Goal: Information Seeking & Learning: Find specific page/section

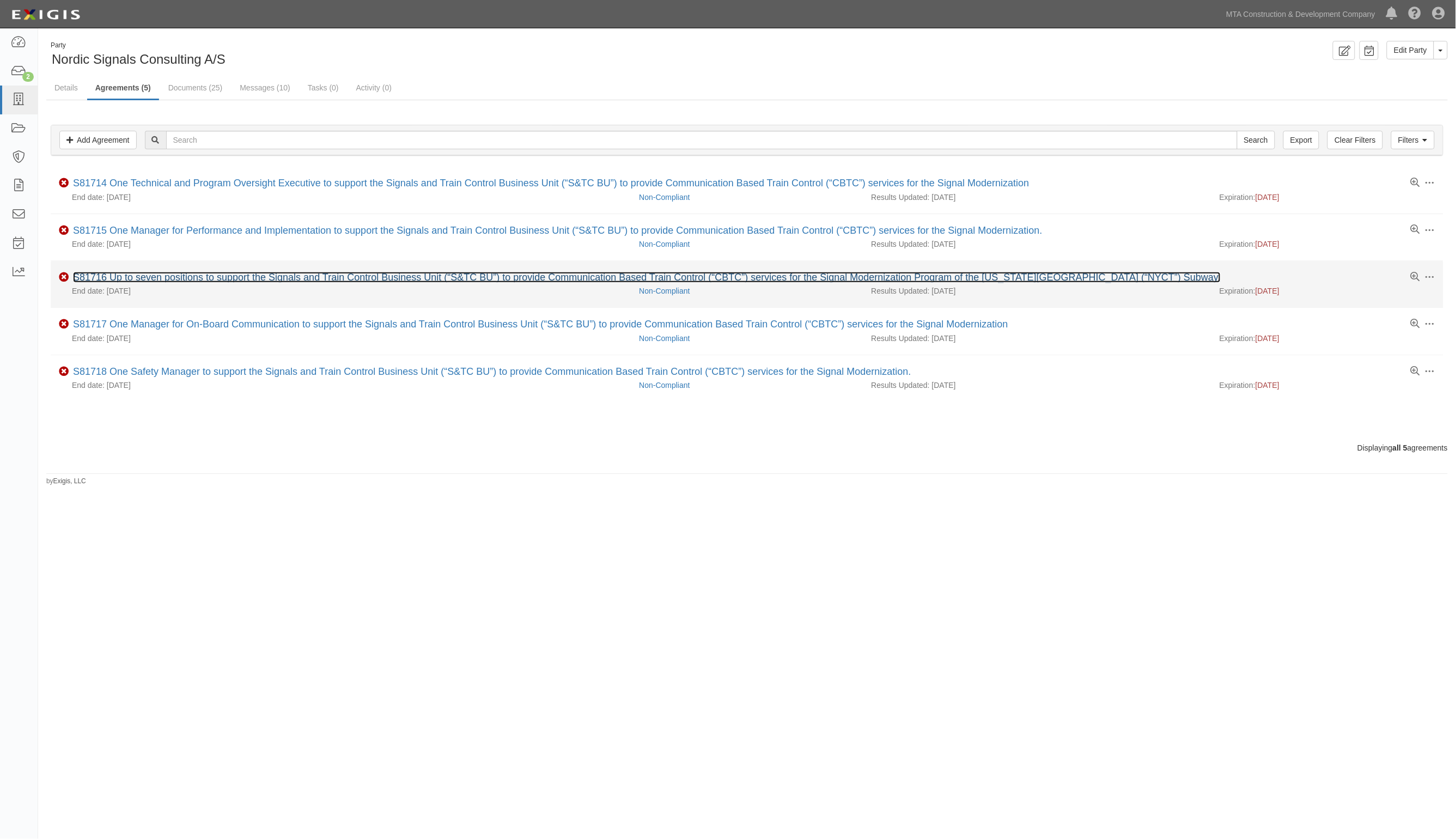
drag, startPoint x: 157, startPoint y: 271, endPoint x: 140, endPoint y: 277, distance: 18.0
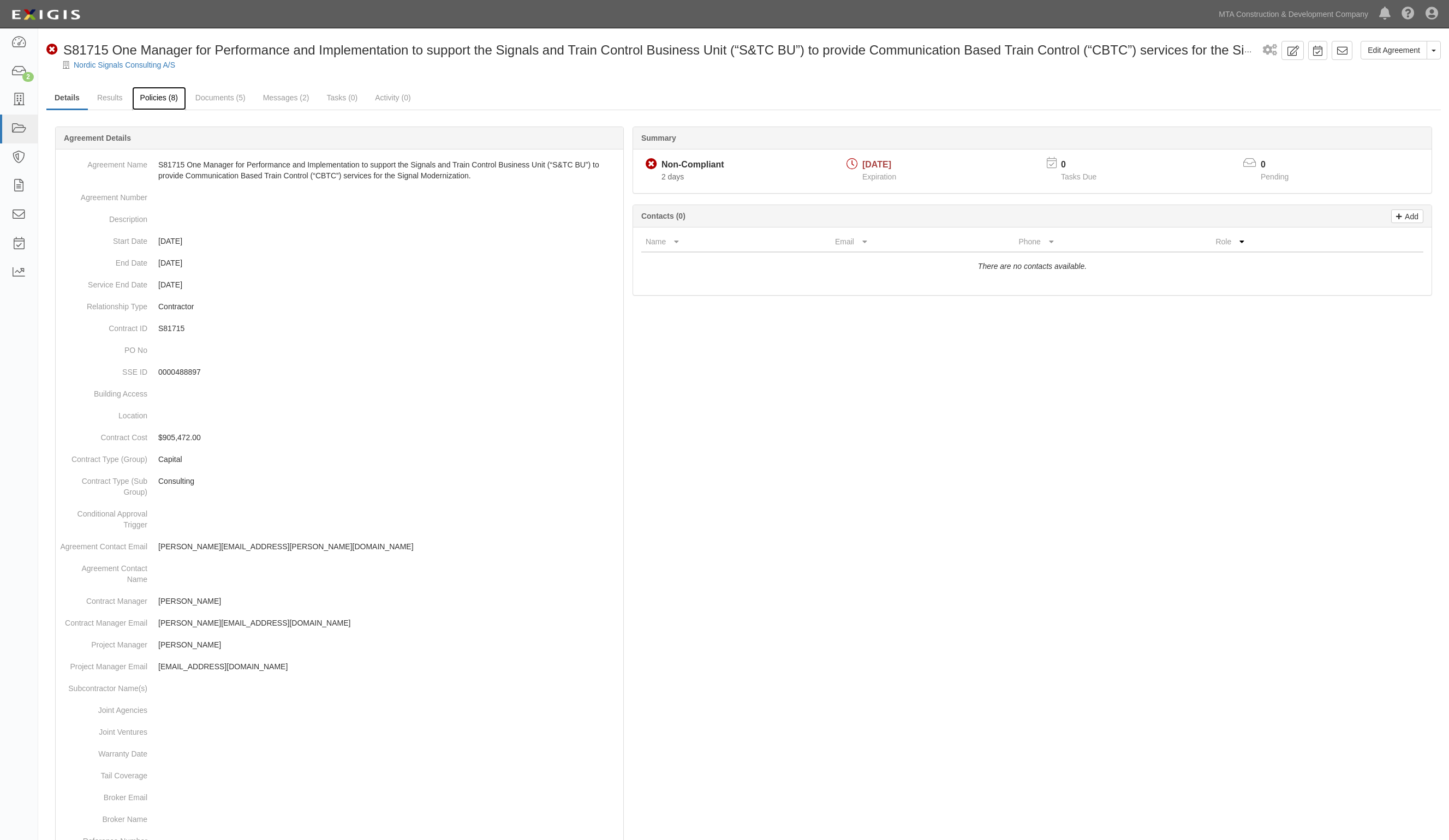
click at [154, 96] on link "Policies (8)" at bounding box center [159, 98] width 54 height 23
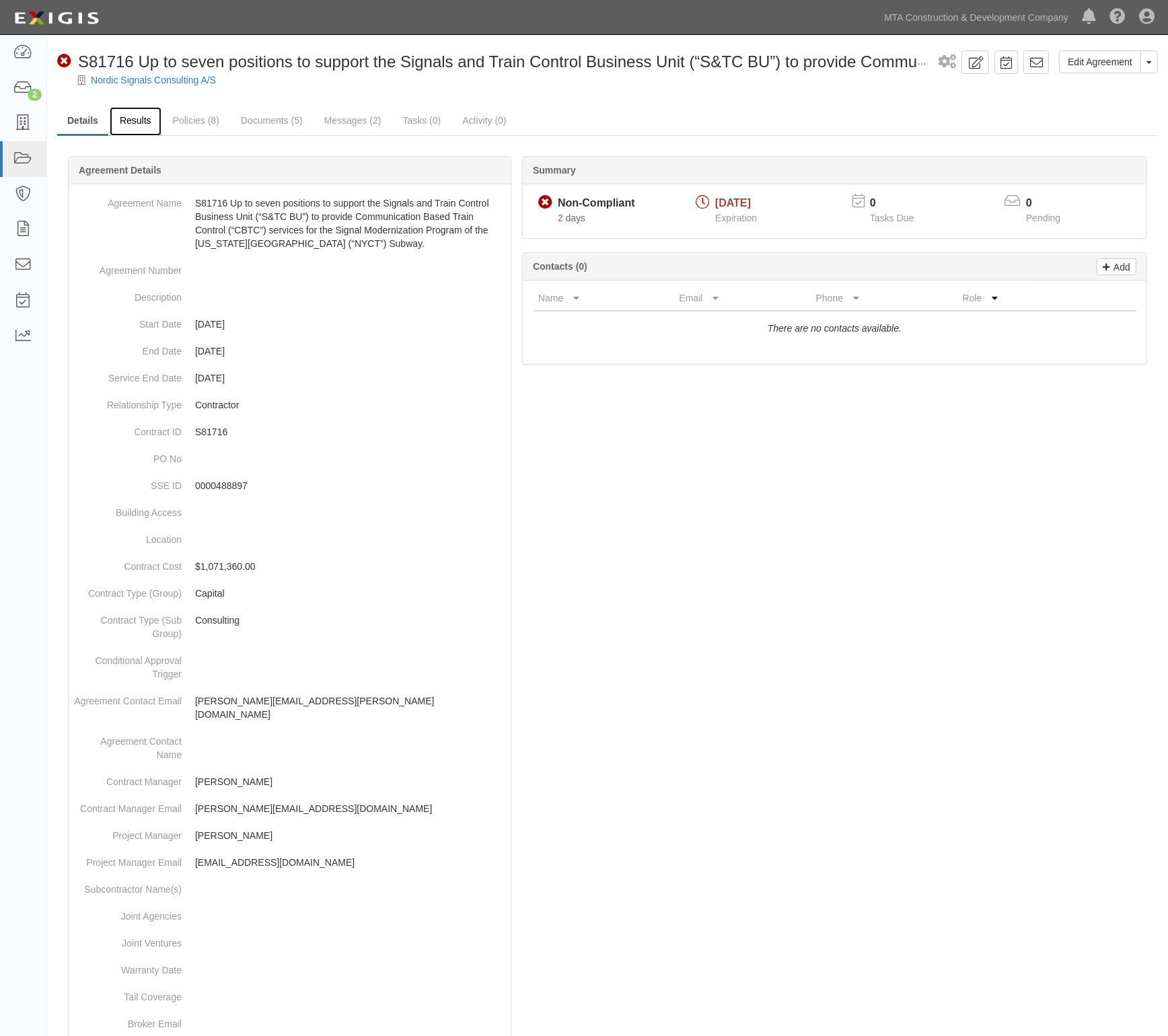
drag, startPoint x: 135, startPoint y: 113, endPoint x: 143, endPoint y: 113, distance: 8.0
click at [135, 113] on link "Results" at bounding box center [135, 121] width 52 height 29
click at [121, 123] on link "Results" at bounding box center [135, 121] width 52 height 29
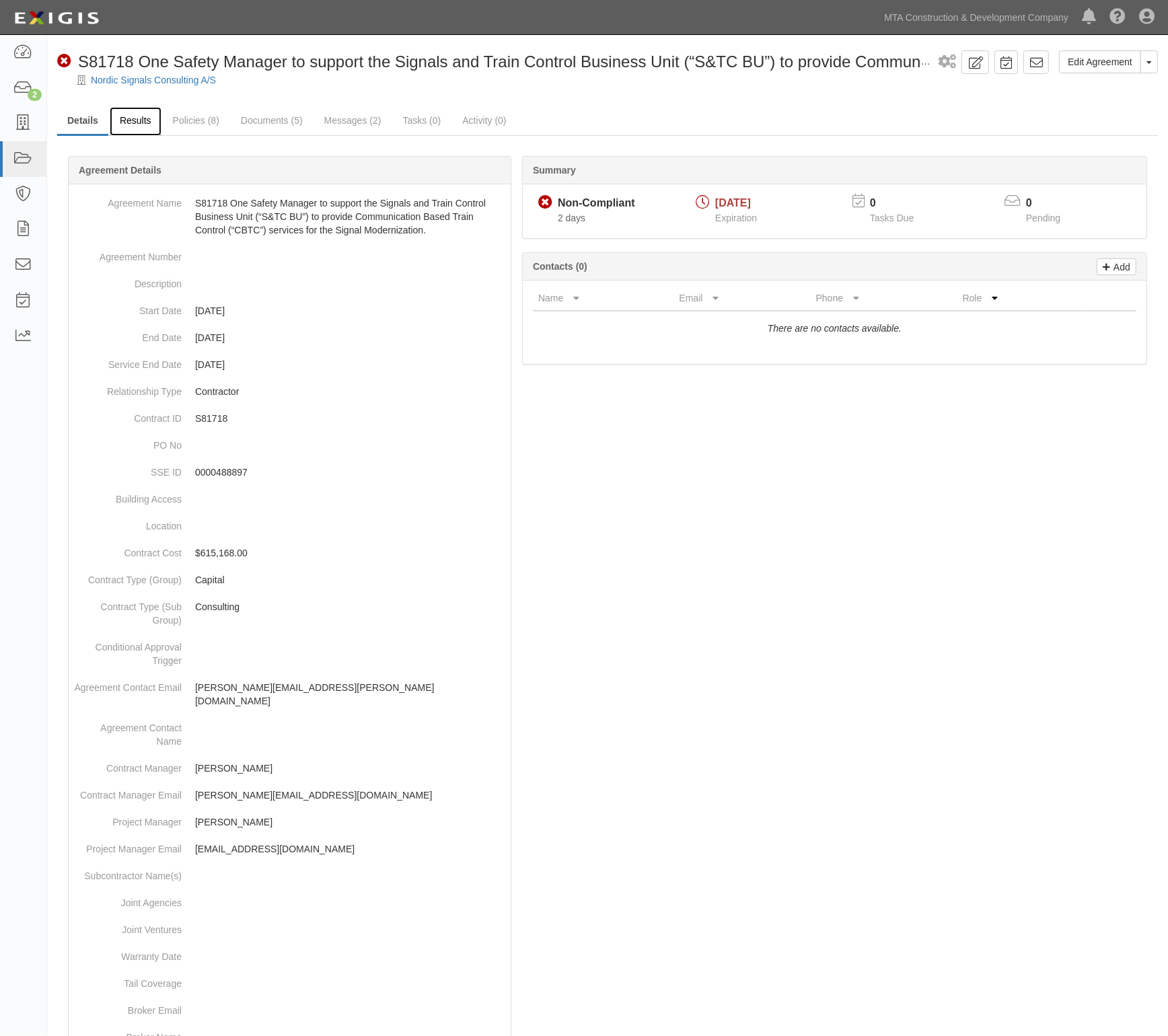
click at [134, 123] on link "Results" at bounding box center [135, 121] width 52 height 29
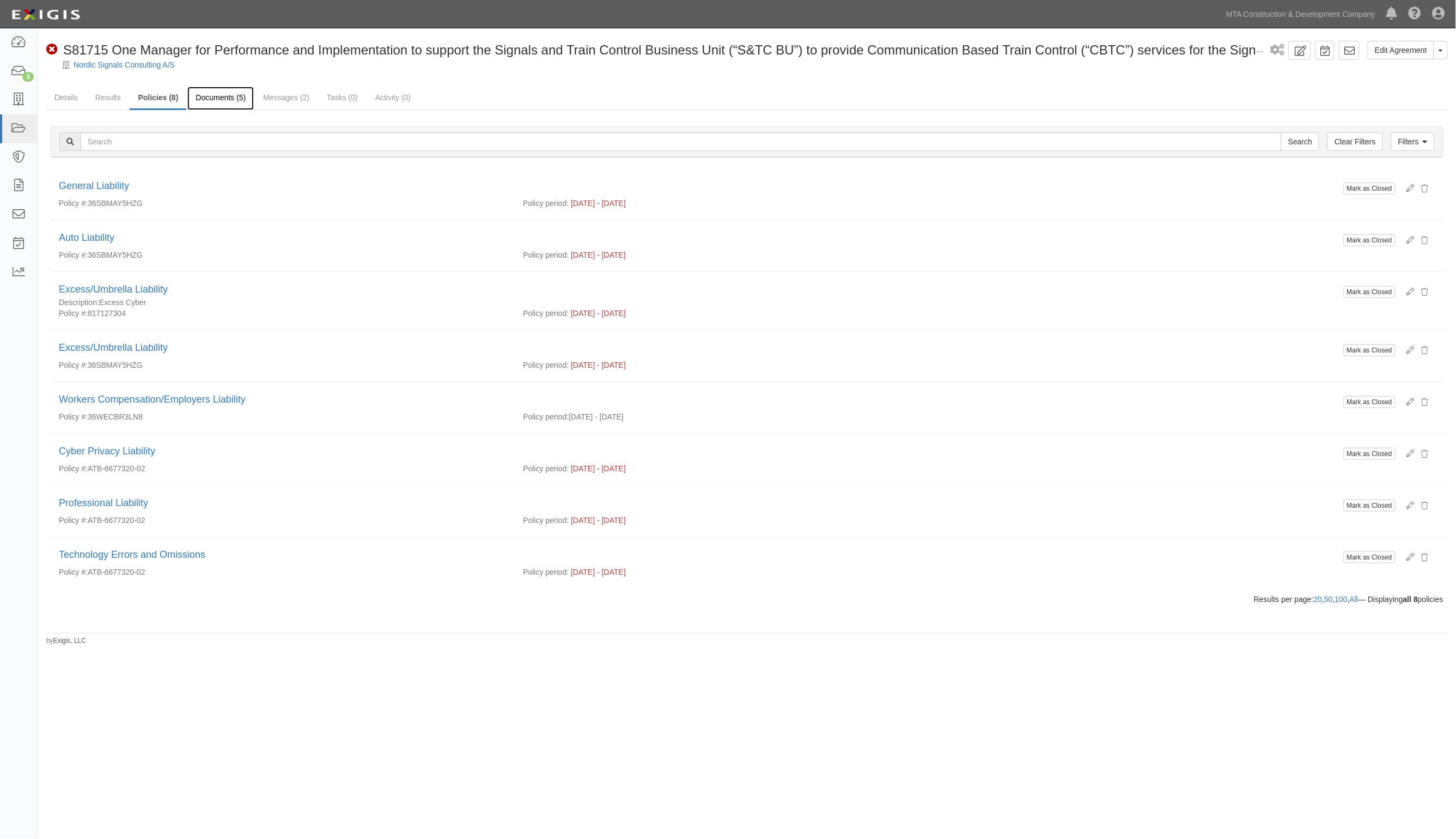
click at [241, 94] on link "Documents (5)" at bounding box center [221, 98] width 66 height 23
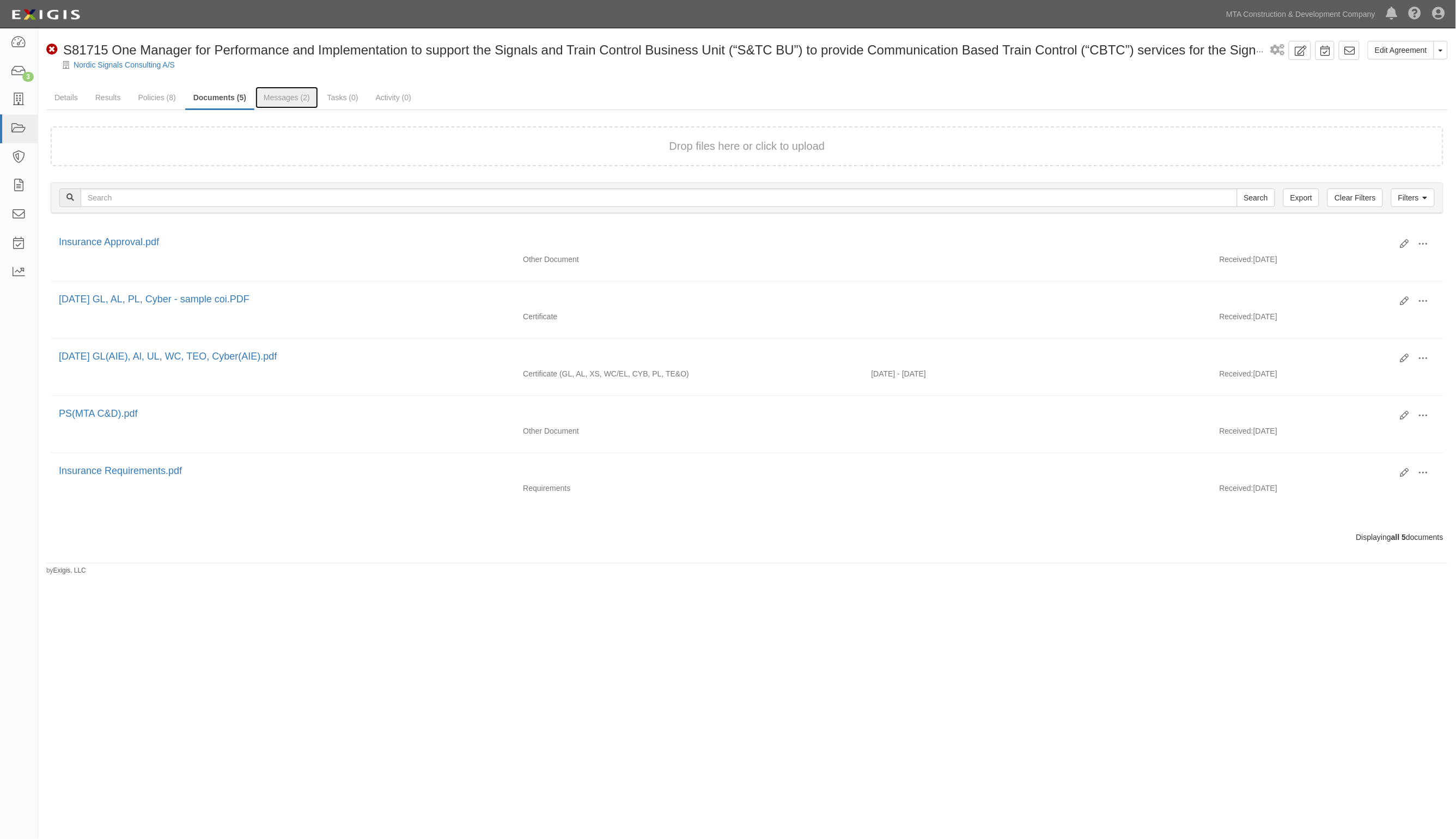
click at [301, 94] on link "Messages (2)" at bounding box center [287, 98] width 62 height 22
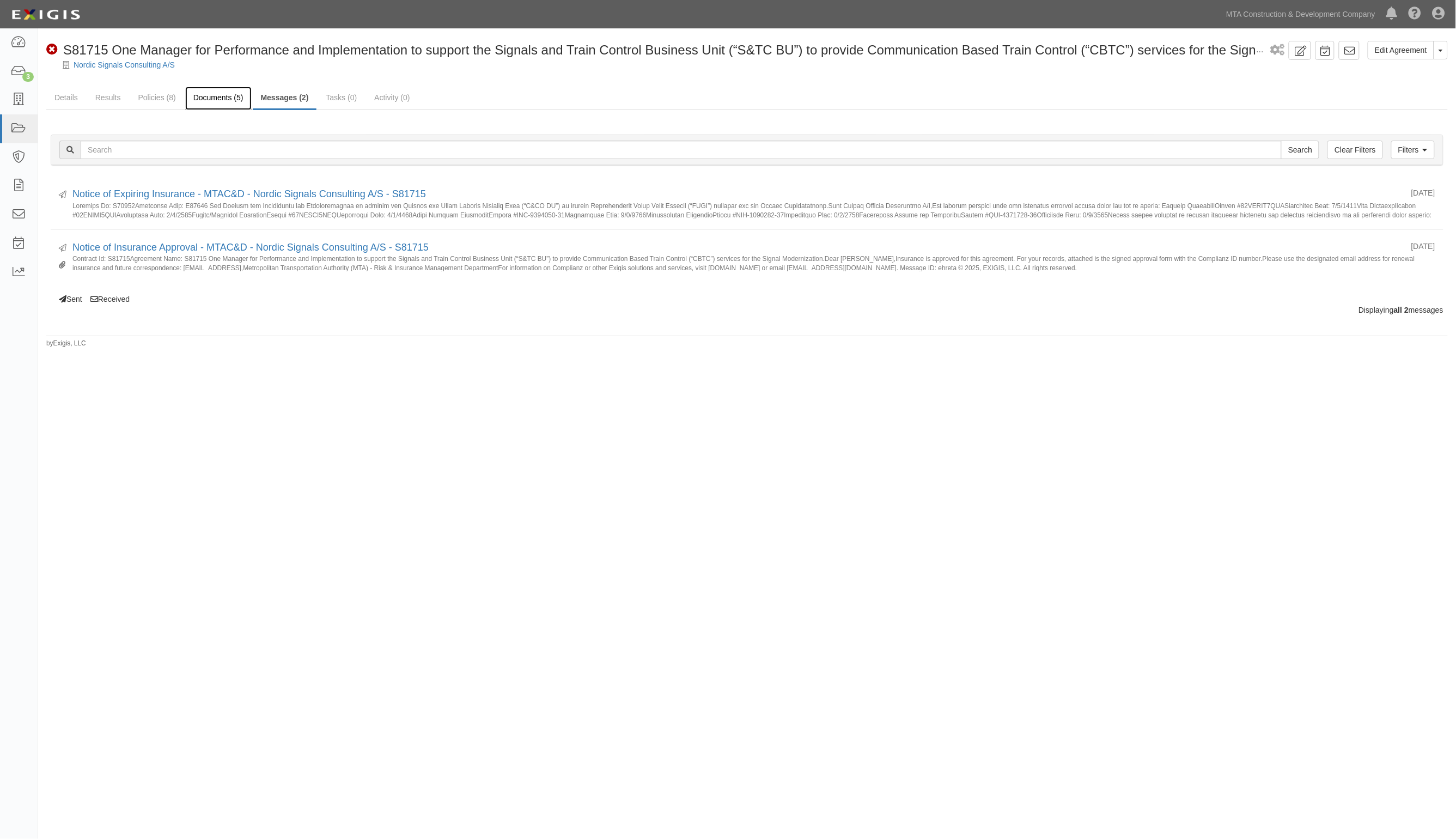
click at [209, 96] on link "Documents (5)" at bounding box center [218, 98] width 66 height 23
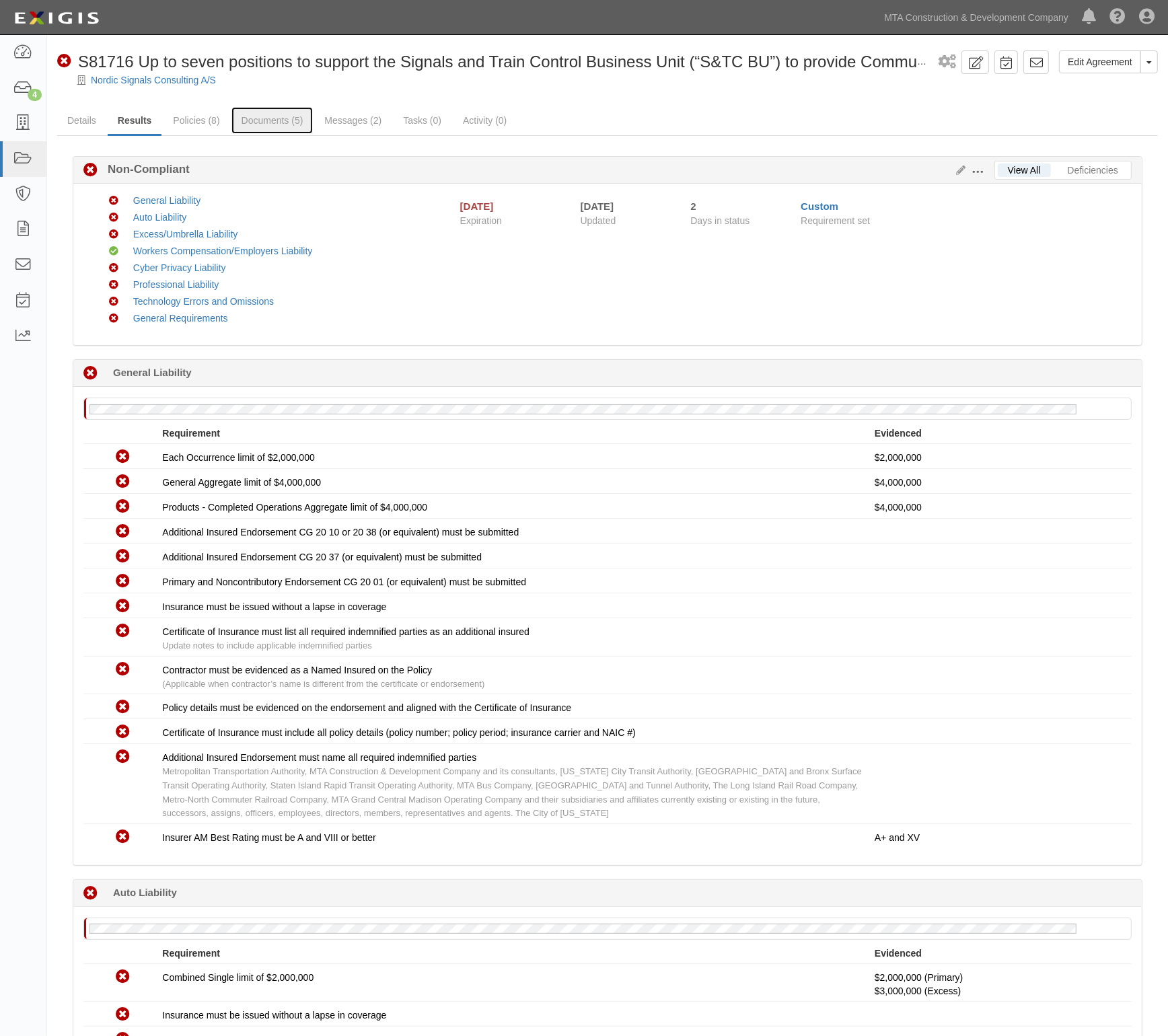
click at [259, 118] on link "Documents (5)" at bounding box center [273, 120] width 82 height 27
click at [269, 124] on link "Documents (5)" at bounding box center [273, 120] width 82 height 27
click at [246, 122] on link "Documents (5)" at bounding box center [273, 120] width 82 height 27
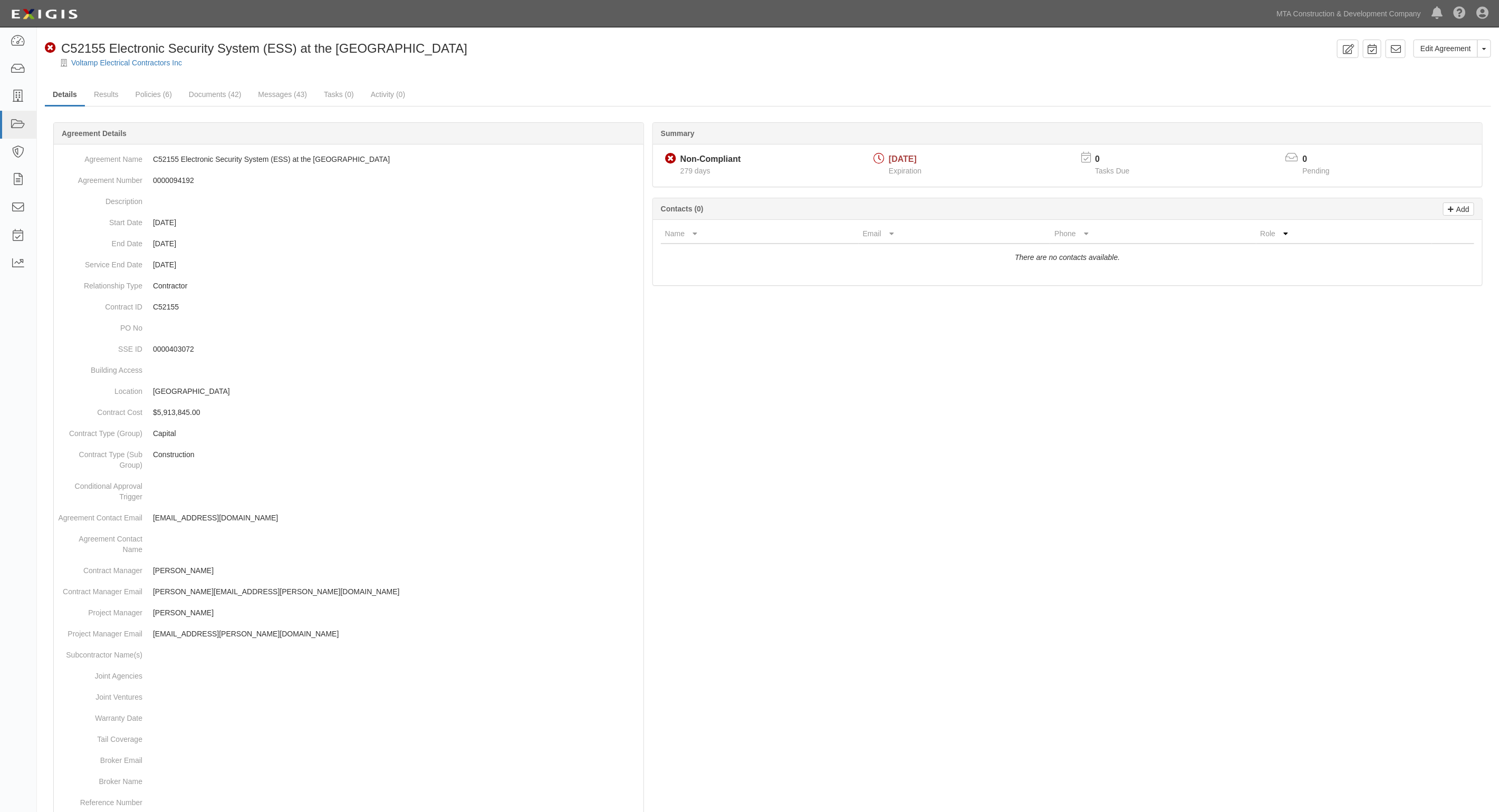
click at [569, 107] on div "Summary Non-Compliant Non-Compliant 279 days [DATE] Expiration 0 Tasks Due 0 Pe…" at bounding box center [768, 122] width 1446 height 31
click at [16, 128] on icon at bounding box center [18, 125] width 15 height 12
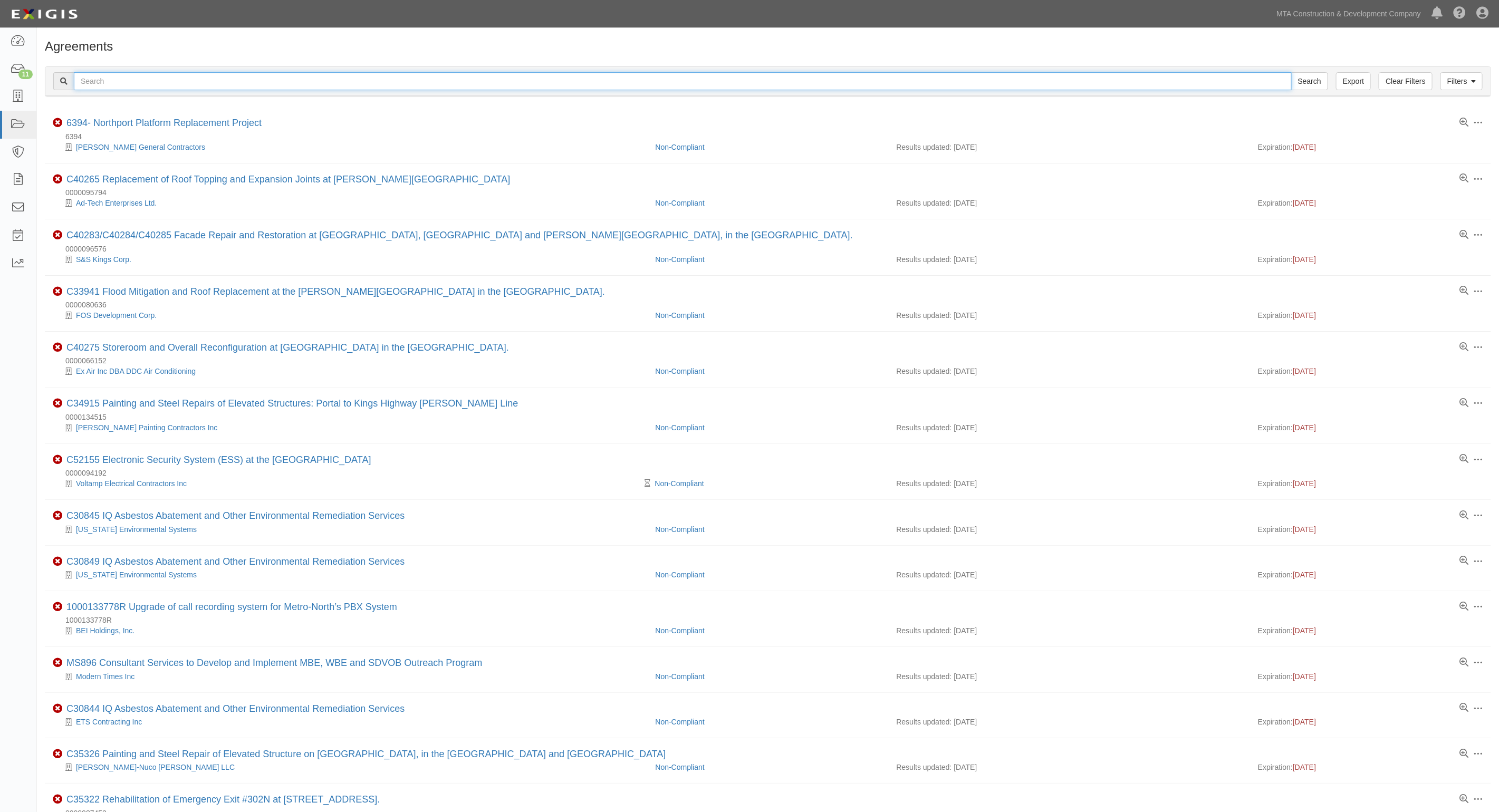
click at [169, 82] on input "text" at bounding box center [683, 81] width 1218 height 18
type input "c34298"
click at [1291, 72] on input "Search" at bounding box center [1309, 81] width 37 height 18
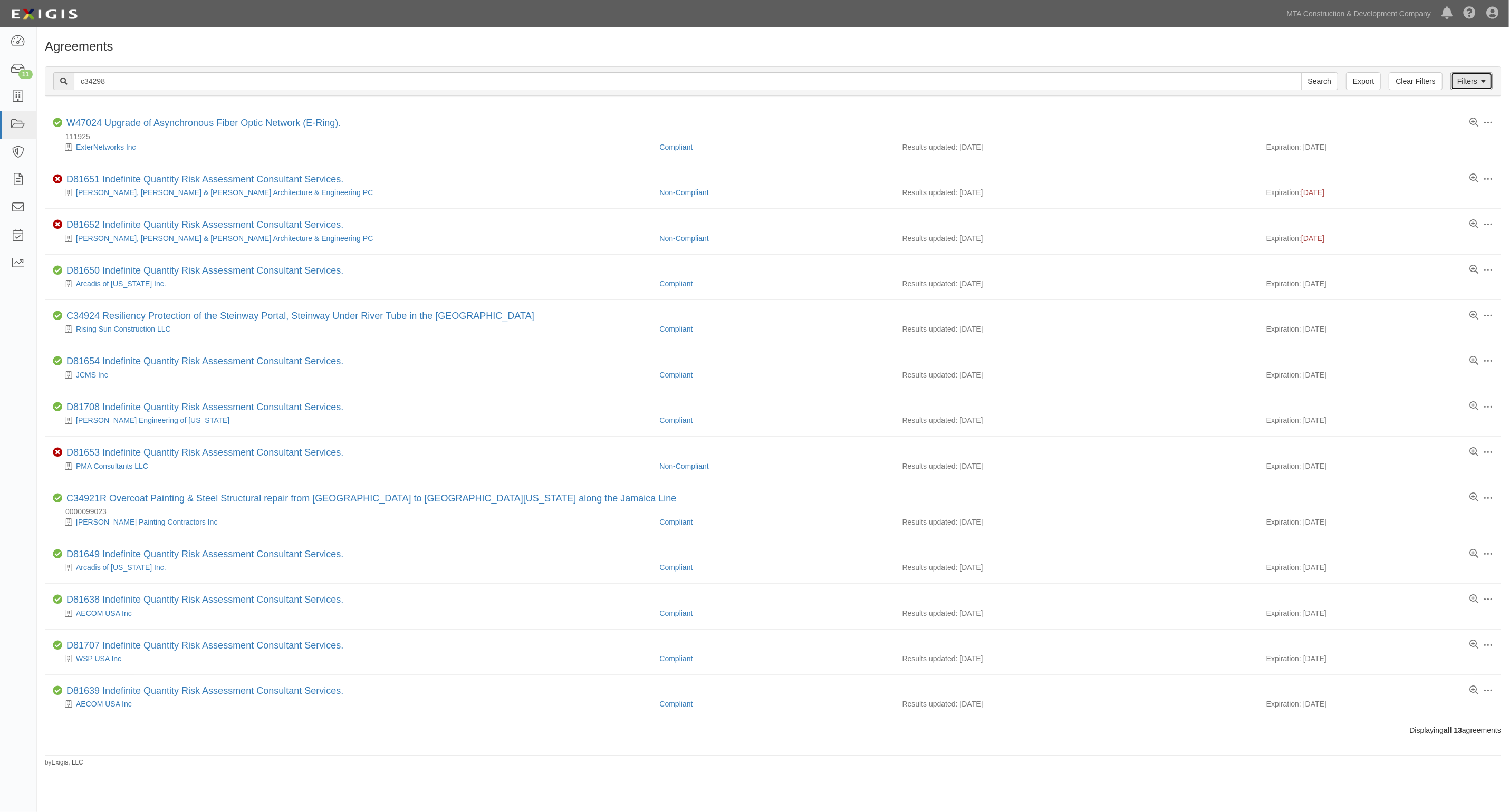
drag, startPoint x: 1490, startPoint y: 80, endPoint x: 1484, endPoint y: 80, distance: 6.0
click at [1488, 80] on link "Filters" at bounding box center [1472, 81] width 42 height 18
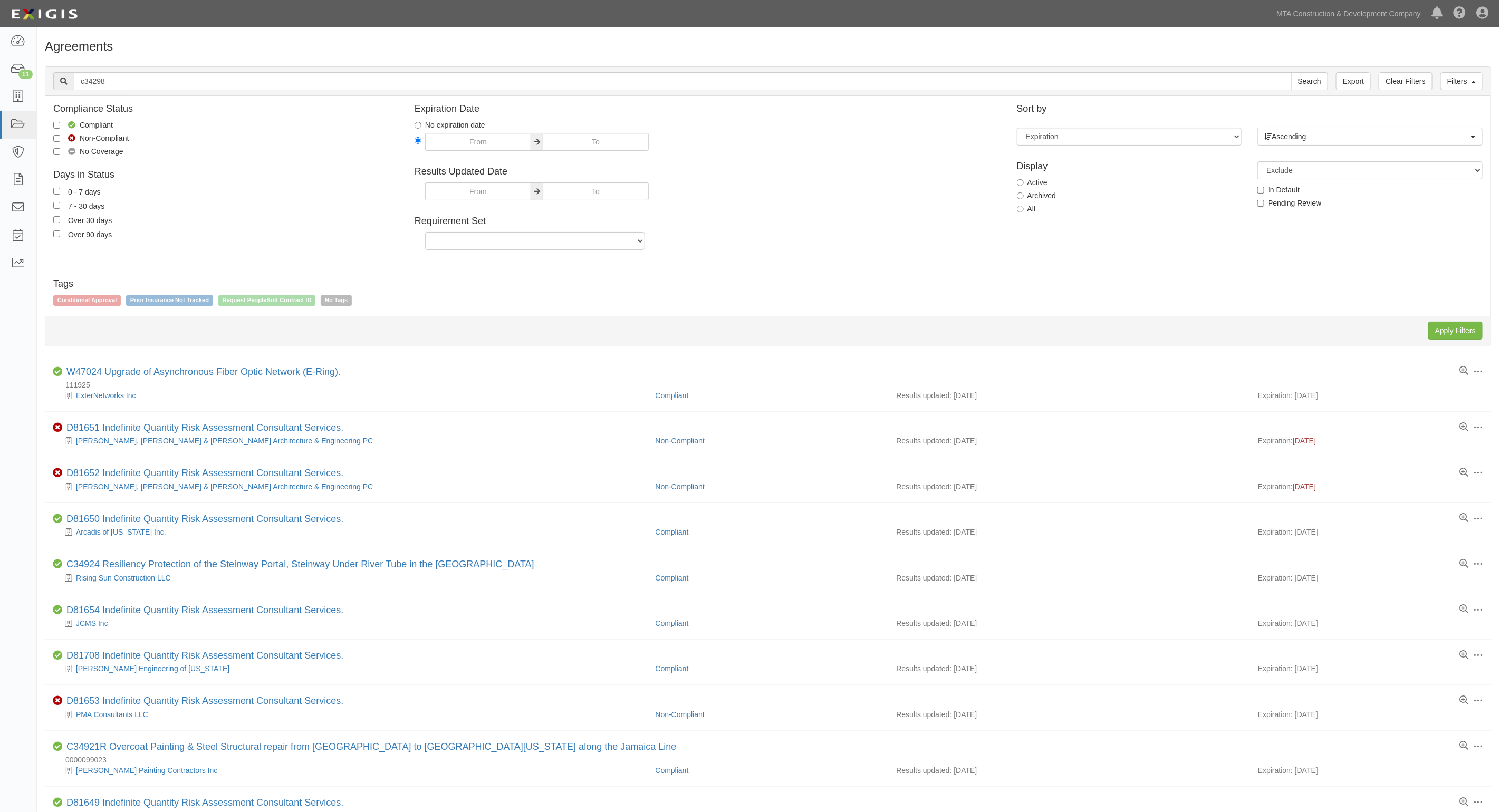
click at [1024, 209] on label "All" at bounding box center [1026, 208] width 19 height 10
click at [1024, 209] on input "All" at bounding box center [1020, 209] width 7 height 7
radio input "true"
drag, startPoint x: 1445, startPoint y: 323, endPoint x: 1375, endPoint y: 293, distance: 76.2
click at [1445, 323] on input "Apply Filters" at bounding box center [1455, 331] width 54 height 18
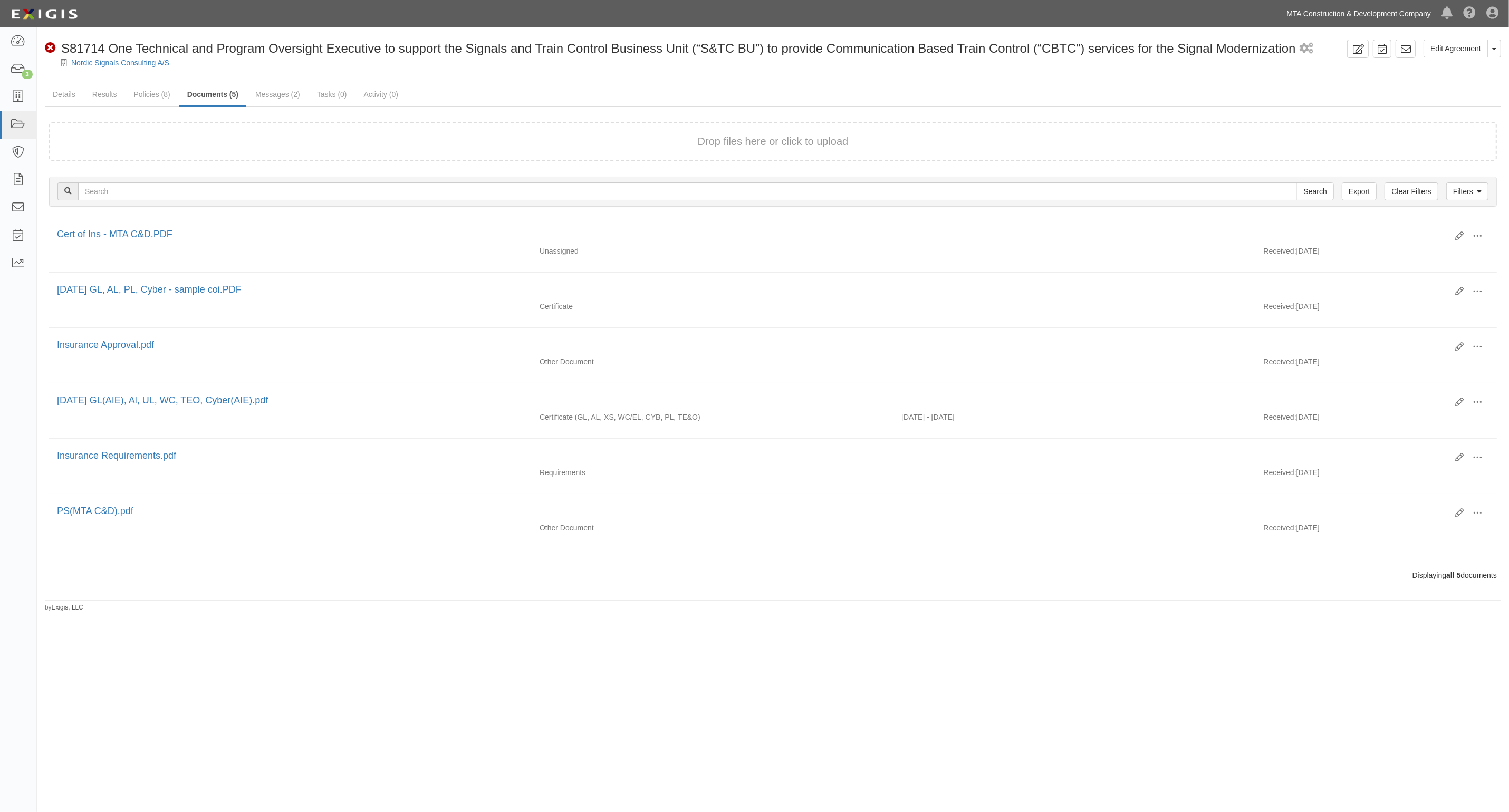
click at [1418, 15] on link "MTA Construction & Development Company" at bounding box center [1359, 13] width 155 height 21
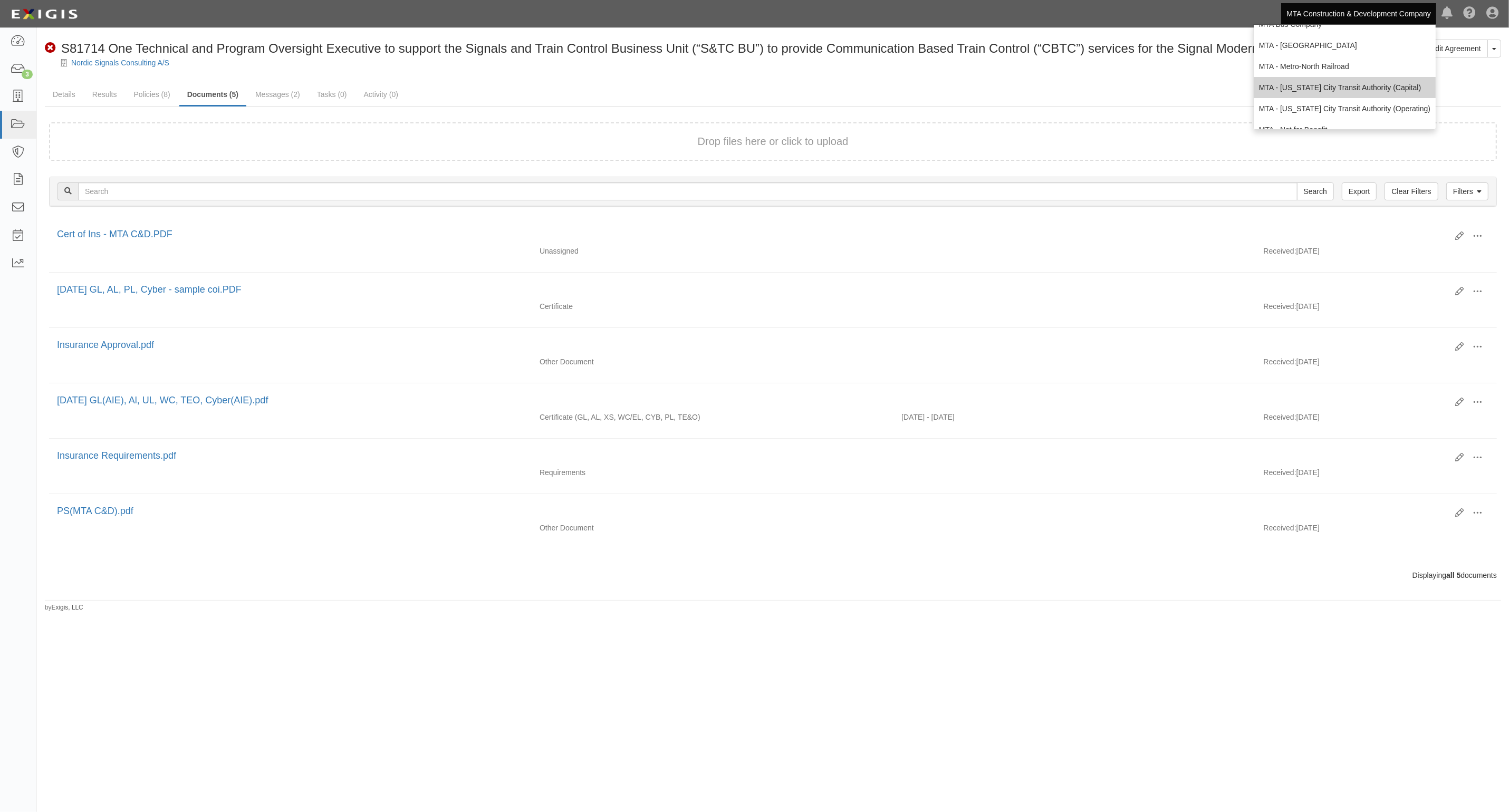
scroll to position [66, 0]
click at [1362, 80] on link "MTA - [US_STATE] City Transit Authority (Operating)" at bounding box center [1345, 77] width 182 height 21
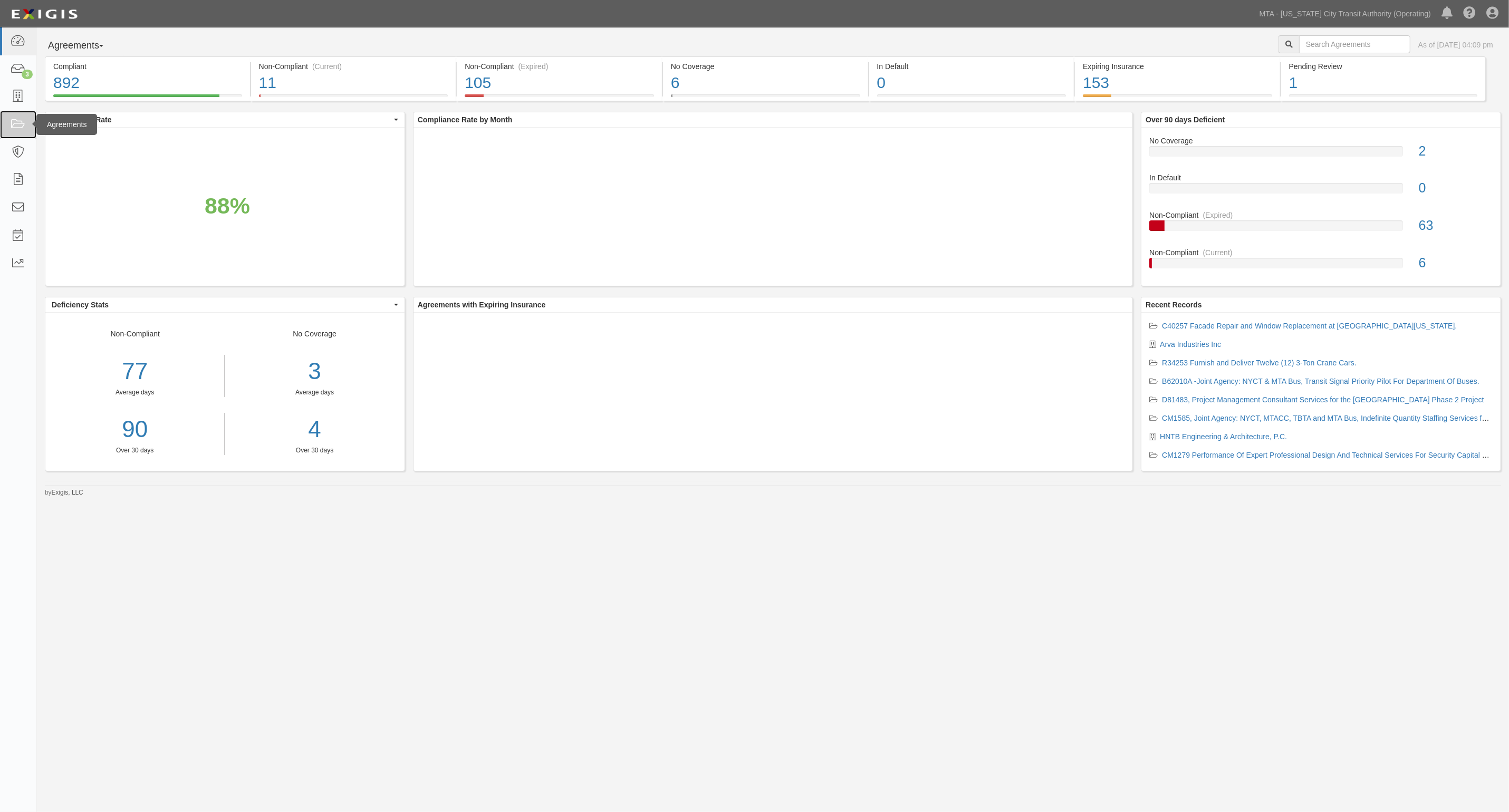
click at [20, 119] on icon at bounding box center [18, 125] width 15 height 12
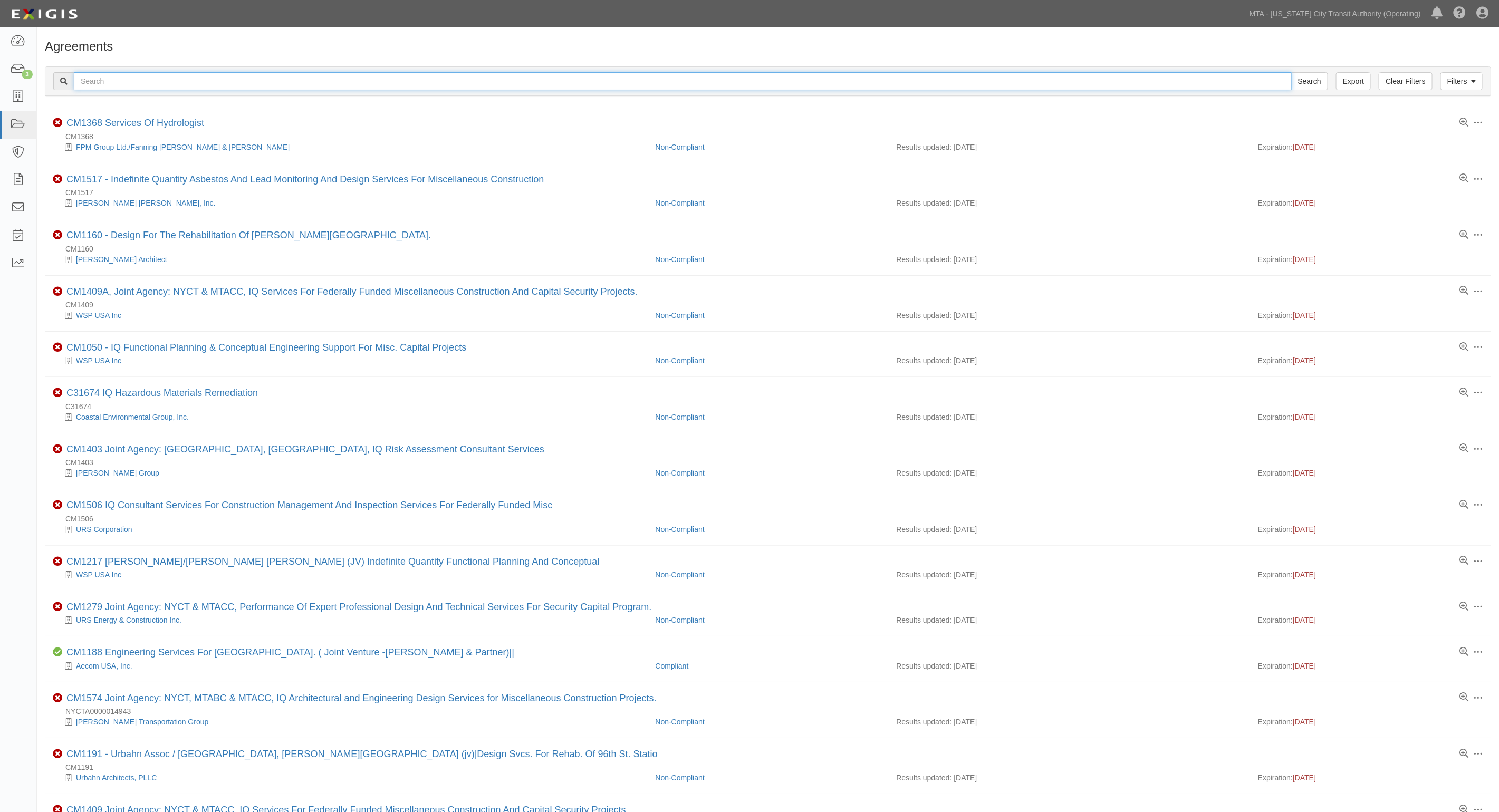
drag, startPoint x: 0, startPoint y: 0, endPoint x: 82, endPoint y: 82, distance: 116.0
click at [82, 82] on input "text" at bounding box center [683, 81] width 1218 height 18
type input "34298"
click at [1291, 72] on input "Search" at bounding box center [1309, 81] width 37 height 18
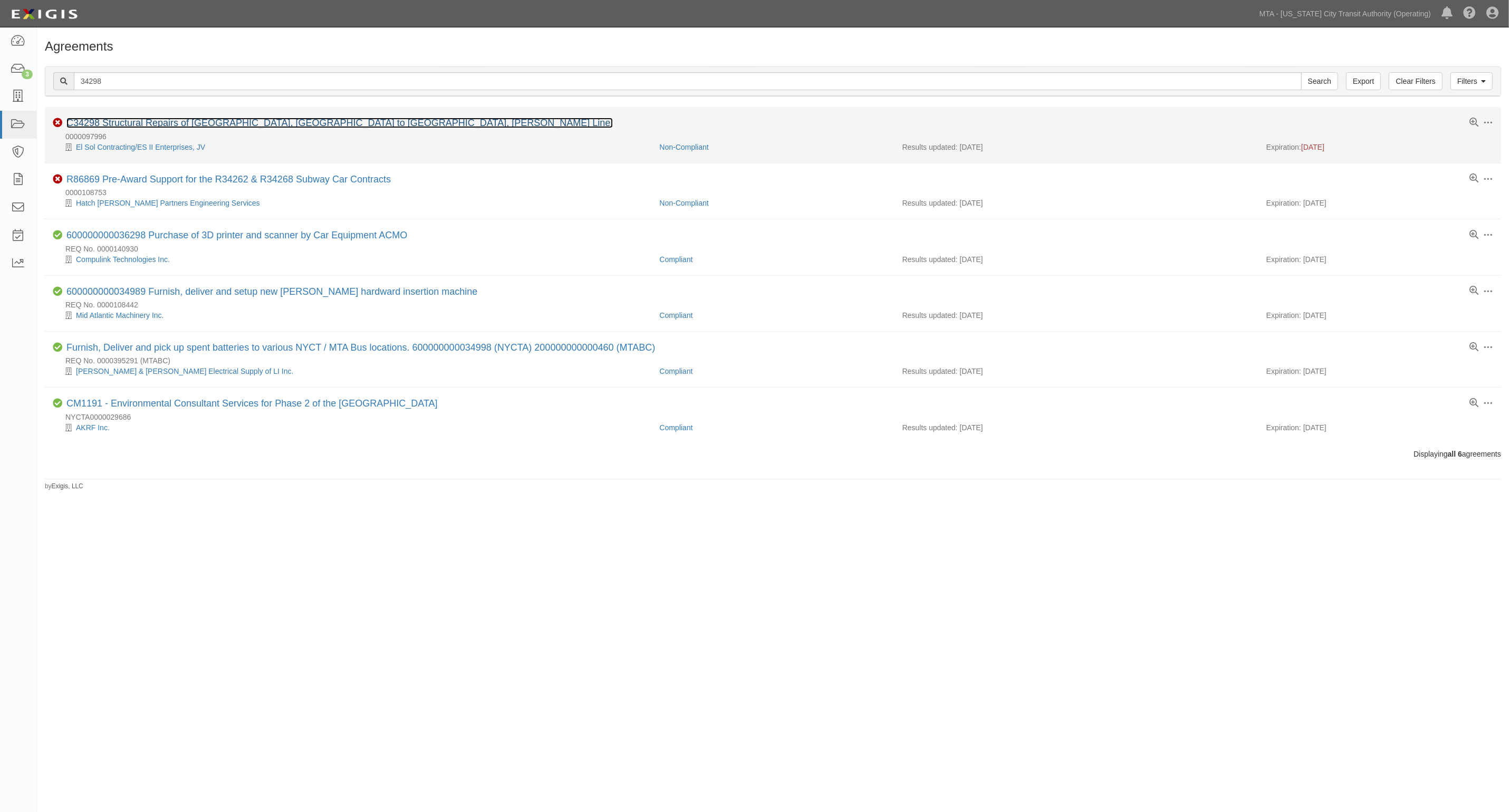
click at [165, 127] on link "C34298 Structural Repairs of [GEOGRAPHIC_DATA], [GEOGRAPHIC_DATA] to [GEOGRAPHI…" at bounding box center [340, 122] width 547 height 10
